Goal: Task Accomplishment & Management: Use online tool/utility

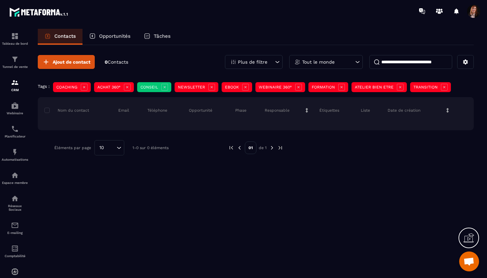
scroll to position [1836, 0]
click at [26, 11] on img at bounding box center [39, 12] width 60 height 12
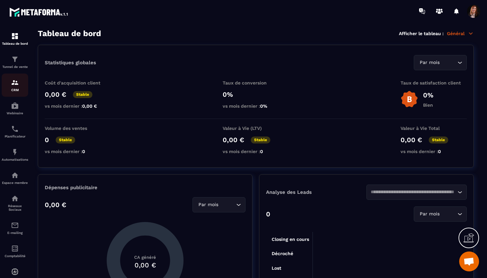
click at [17, 83] on img at bounding box center [15, 83] width 8 height 8
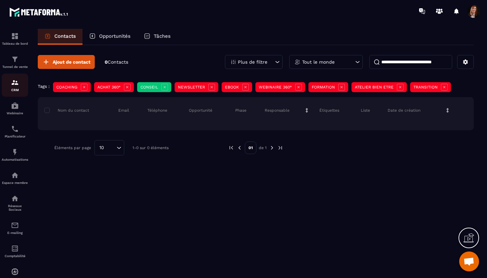
click at [13, 81] on img at bounding box center [15, 83] width 8 height 8
click at [9, 55] on div "Tunnel de vente" at bounding box center [15, 61] width 27 height 13
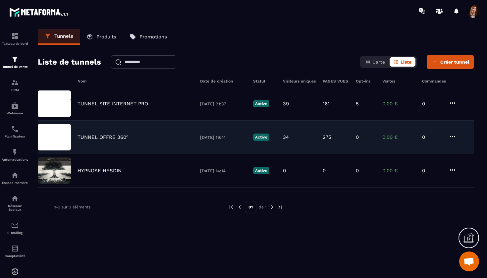
click at [58, 140] on img at bounding box center [54, 137] width 33 height 27
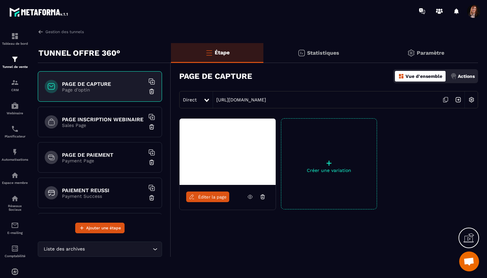
click at [473, 100] on img at bounding box center [471, 99] width 13 height 13
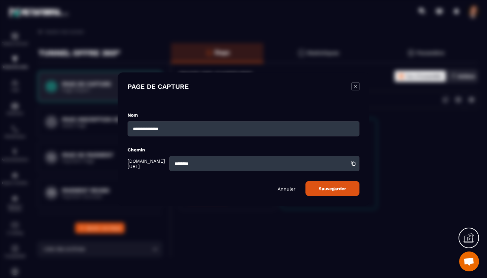
click at [355, 86] on icon "Modal window" at bounding box center [356, 86] width 8 height 8
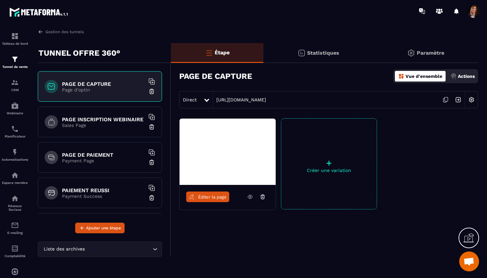
click at [464, 76] on p "Actions" at bounding box center [466, 76] width 17 height 5
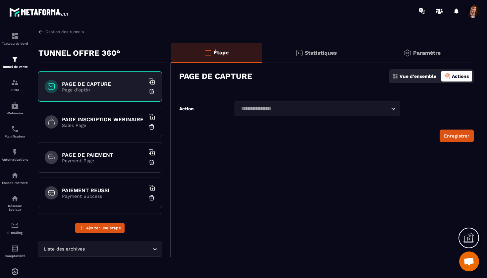
click at [393, 108] on icon "Search for option" at bounding box center [393, 108] width 7 height 7
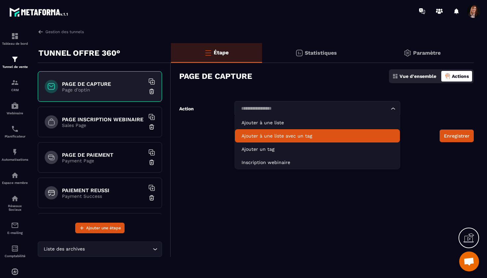
click at [276, 136] on p "Ajouter à une liste avec un tag" at bounding box center [318, 136] width 152 height 7
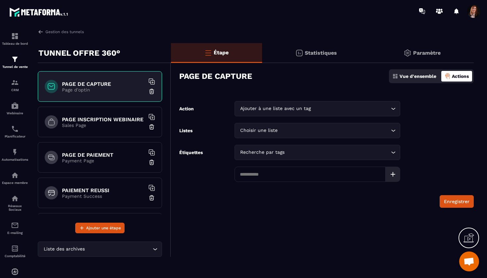
click at [390, 109] on div "Ajouter à une liste avec un tag Loading..." at bounding box center [318, 108] width 166 height 15
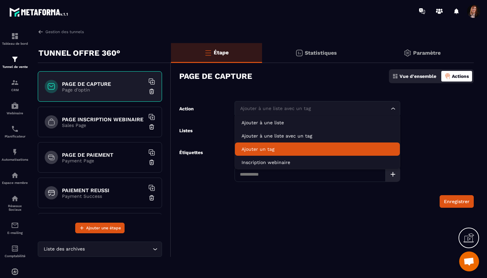
click at [258, 149] on p "Ajouter un tag" at bounding box center [318, 149] width 152 height 7
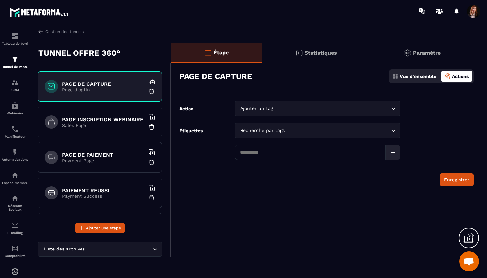
click at [258, 126] on div "Recherche par tags Loading..." at bounding box center [318, 130] width 166 height 15
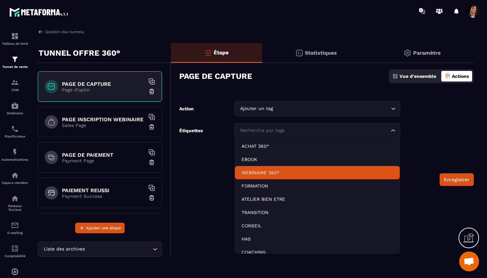
click at [257, 175] on p "WEBINAIRE 360°" at bounding box center [318, 172] width 152 height 7
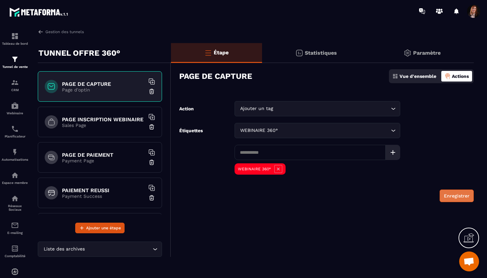
click at [453, 196] on button "Enregistrer" at bounding box center [457, 196] width 34 height 13
click at [455, 195] on button "Enregistrer" at bounding box center [457, 196] width 34 height 13
click at [16, 108] on img at bounding box center [15, 106] width 8 height 8
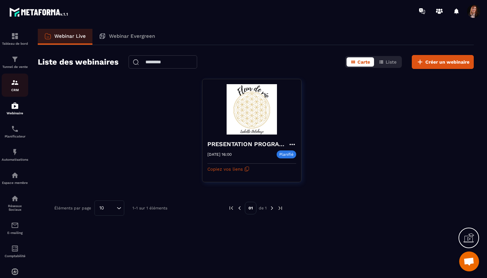
click at [16, 84] on img at bounding box center [15, 83] width 8 height 8
